Goal: Task Accomplishment & Management: Manage account settings

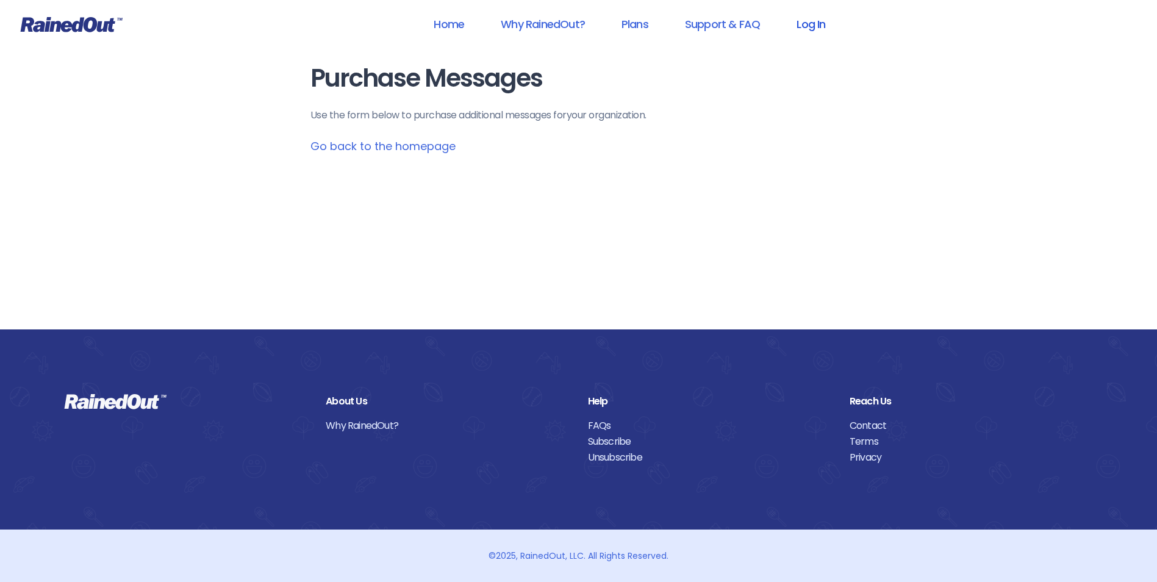
click at [805, 27] on link "Log In" at bounding box center [811, 23] width 60 height 27
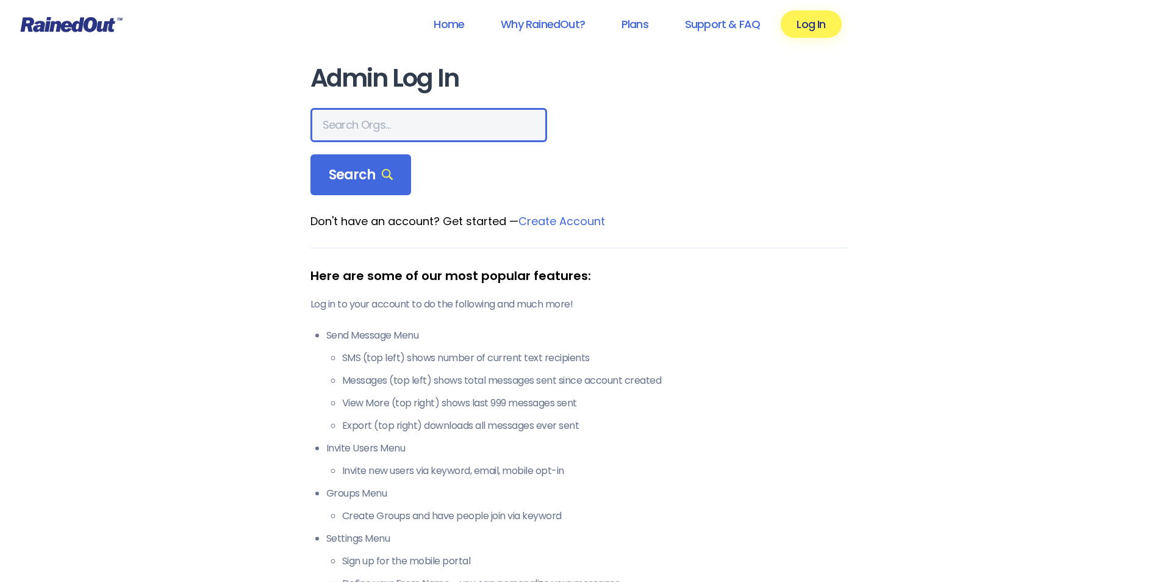
click at [415, 133] on input "text" at bounding box center [428, 125] width 237 height 34
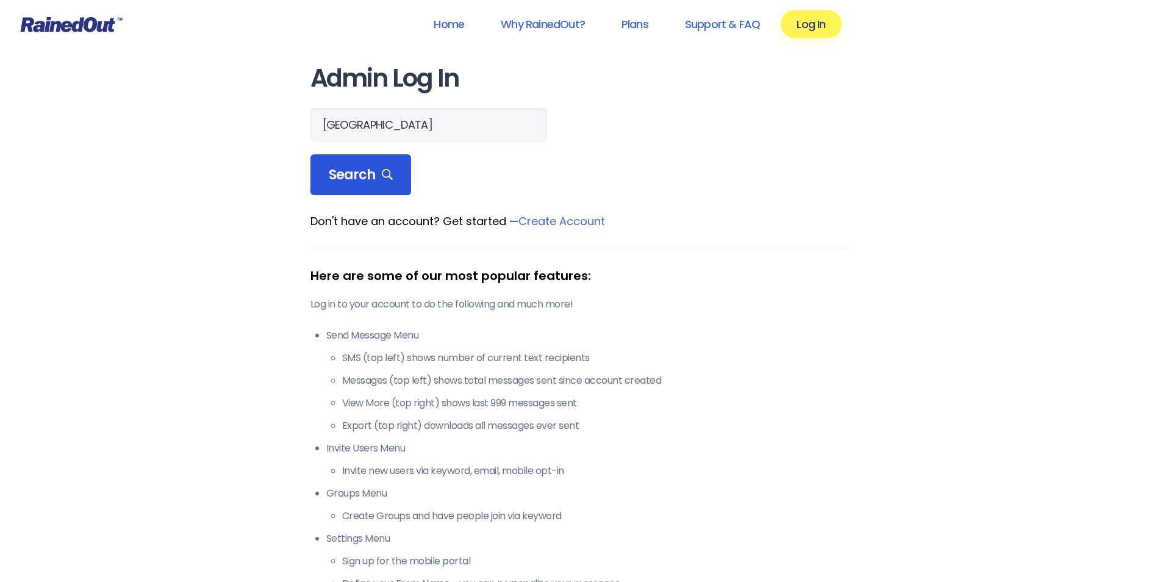
click at [393, 179] on div "Search" at bounding box center [360, 174] width 101 height 41
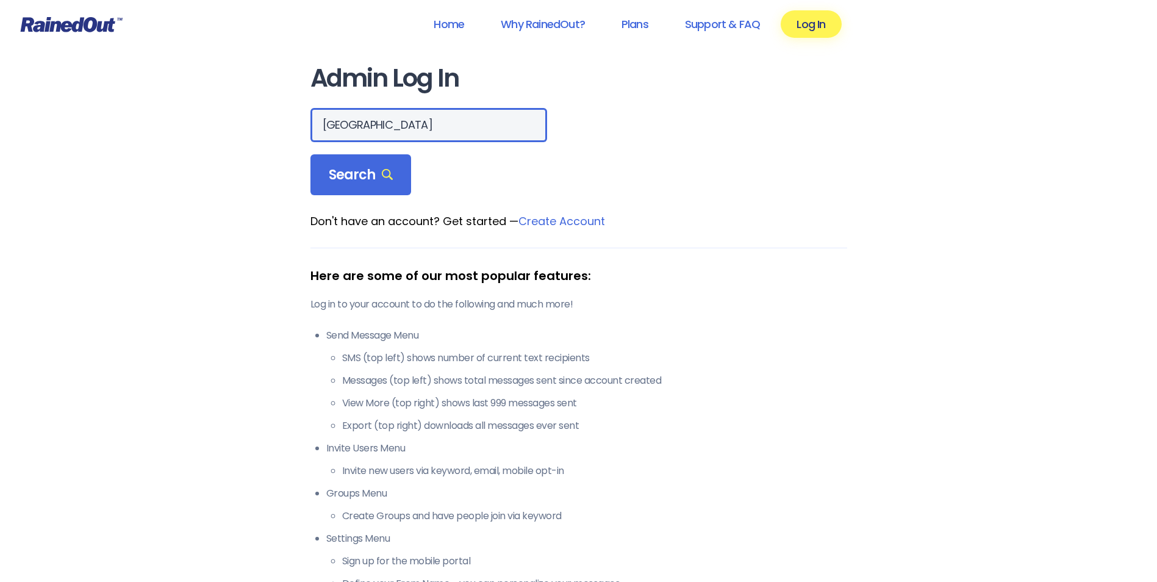
click at [414, 121] on input "[GEOGRAPHIC_DATA]" at bounding box center [428, 125] width 237 height 34
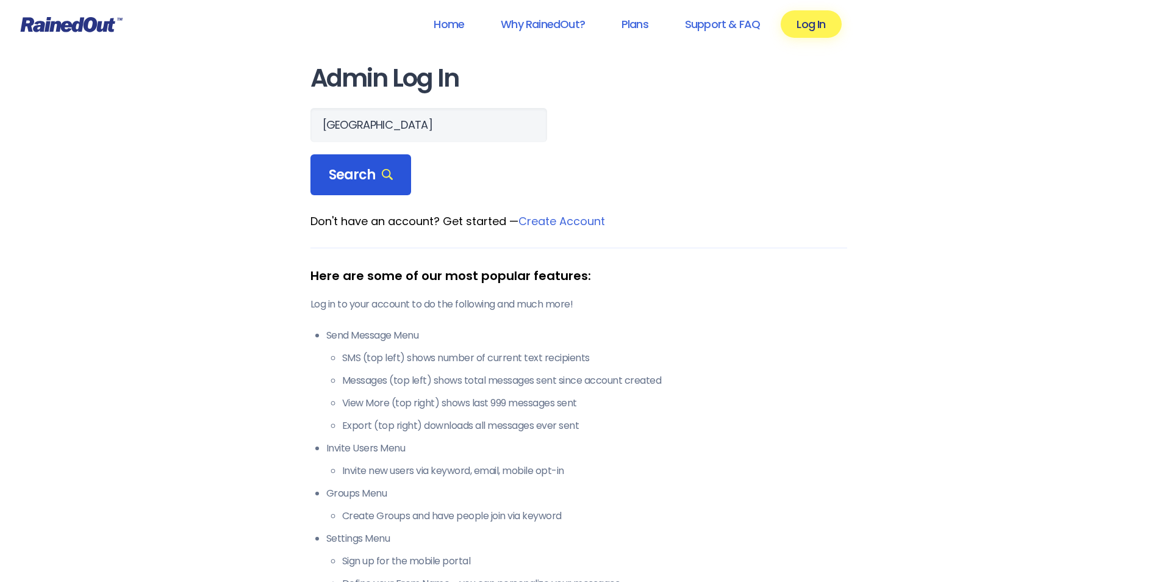
click at [382, 174] on icon at bounding box center [388, 175] width 12 height 12
click at [382, 170] on icon at bounding box center [388, 175] width 12 height 12
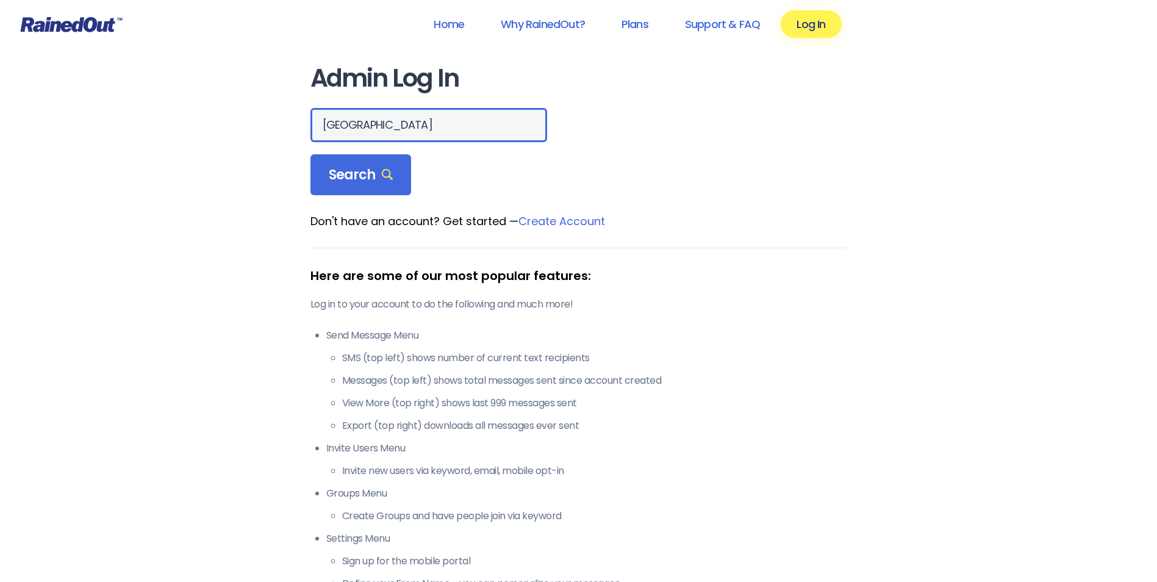
click at [409, 132] on input "[GEOGRAPHIC_DATA]" at bounding box center [428, 125] width 237 height 34
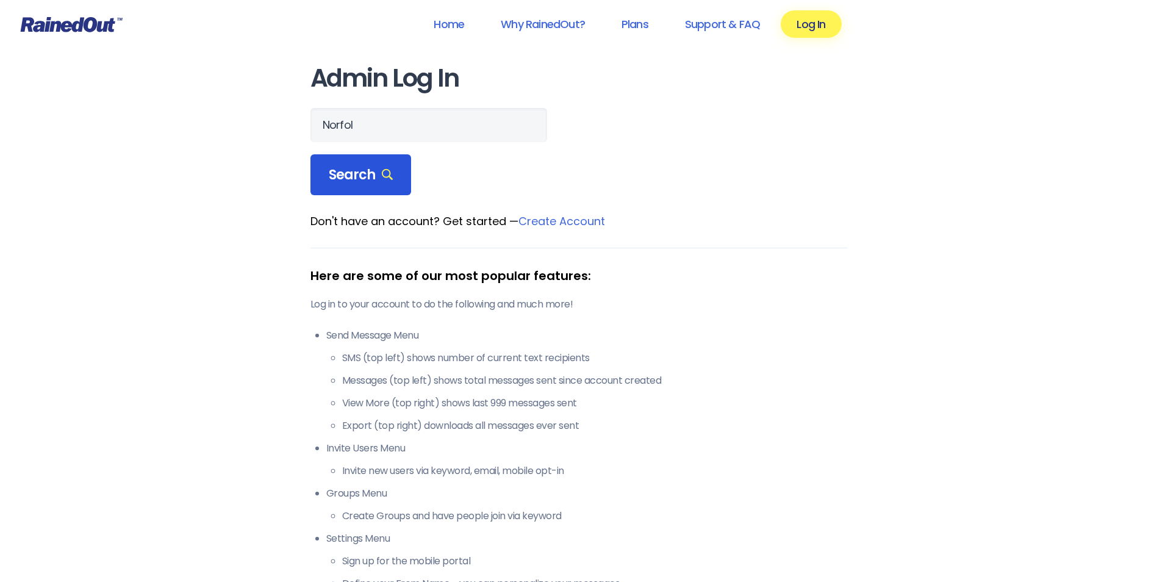
click at [378, 179] on span "Search" at bounding box center [361, 175] width 65 height 17
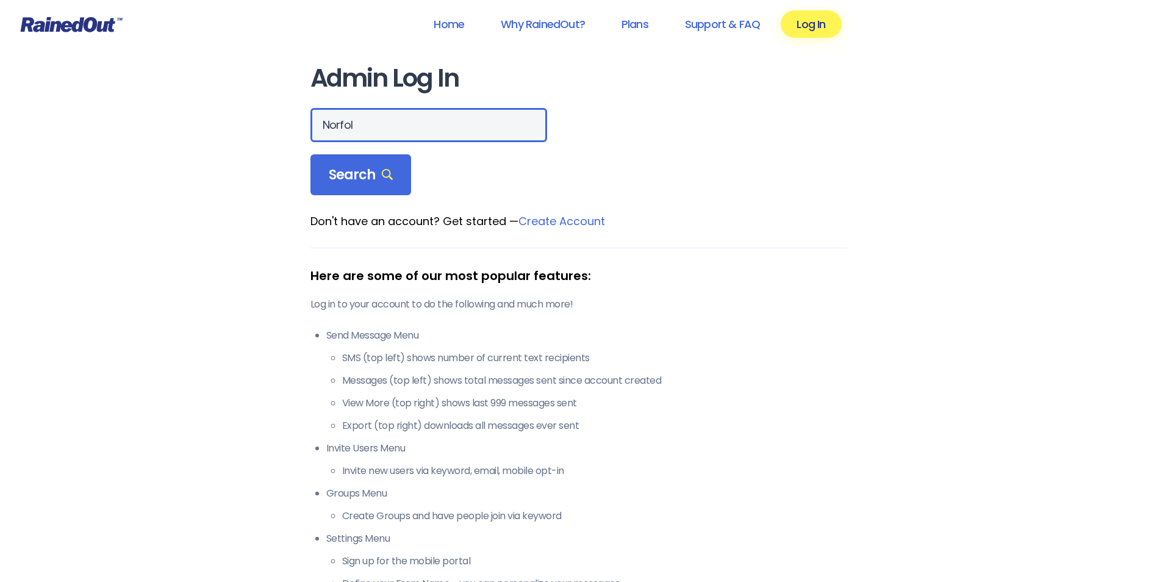
click at [385, 132] on input "Norfol" at bounding box center [428, 125] width 237 height 34
type input "[GEOGRAPHIC_DATA]"
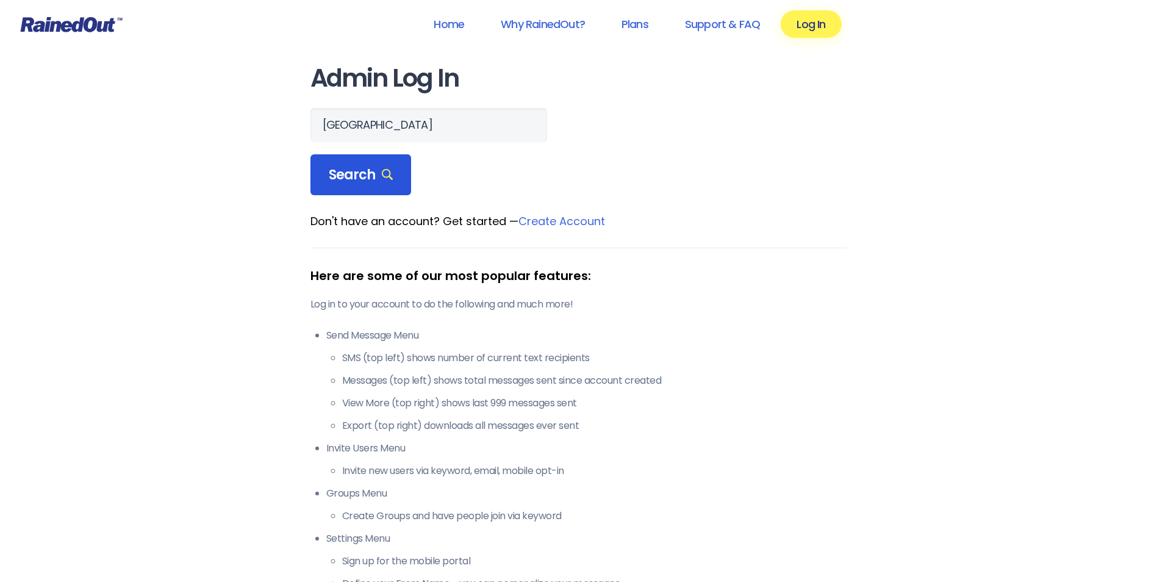
click at [378, 182] on span "Search" at bounding box center [361, 175] width 65 height 17
click at [378, 177] on span "Search" at bounding box center [361, 175] width 65 height 17
click at [377, 176] on span "Search" at bounding box center [361, 175] width 65 height 17
click at [377, 175] on span "Search" at bounding box center [361, 175] width 65 height 17
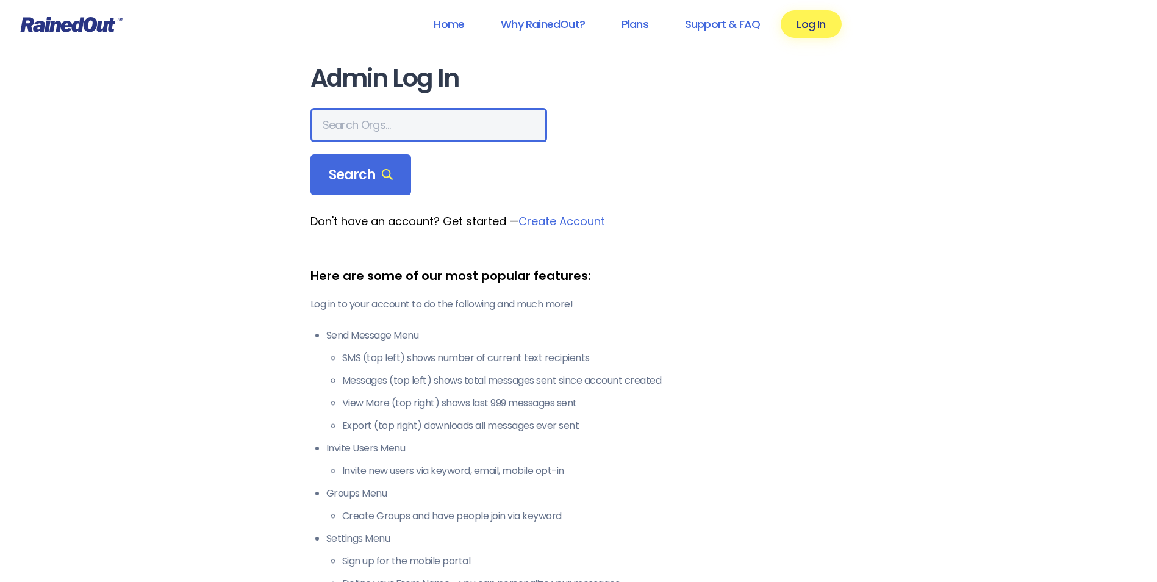
click at [426, 133] on input "text" at bounding box center [428, 125] width 237 height 34
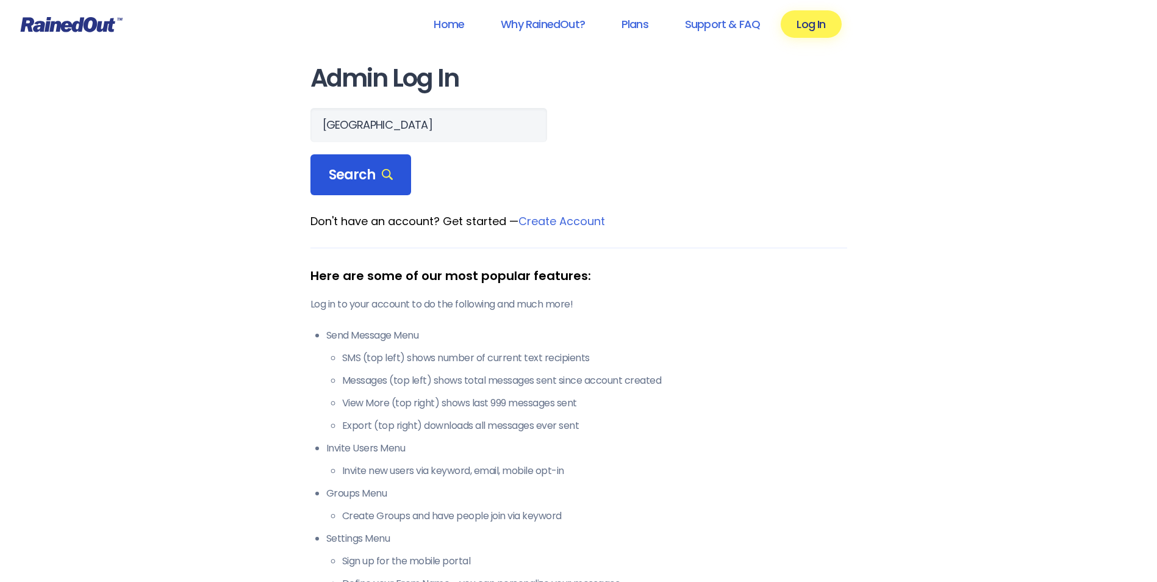
click at [390, 179] on icon at bounding box center [388, 175] width 12 height 12
click at [387, 179] on icon at bounding box center [388, 175] width 12 height 12
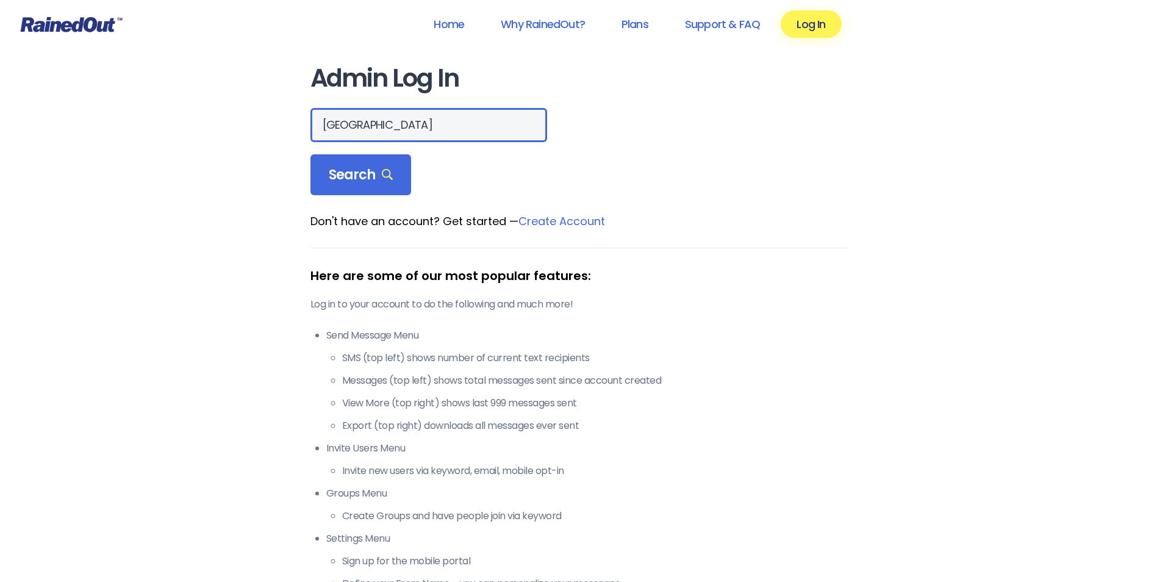
click at [444, 131] on input "[GEOGRAPHIC_DATA]" at bounding box center [428, 125] width 237 height 34
type input "N"
